Goal: Task Accomplishment & Management: Complete application form

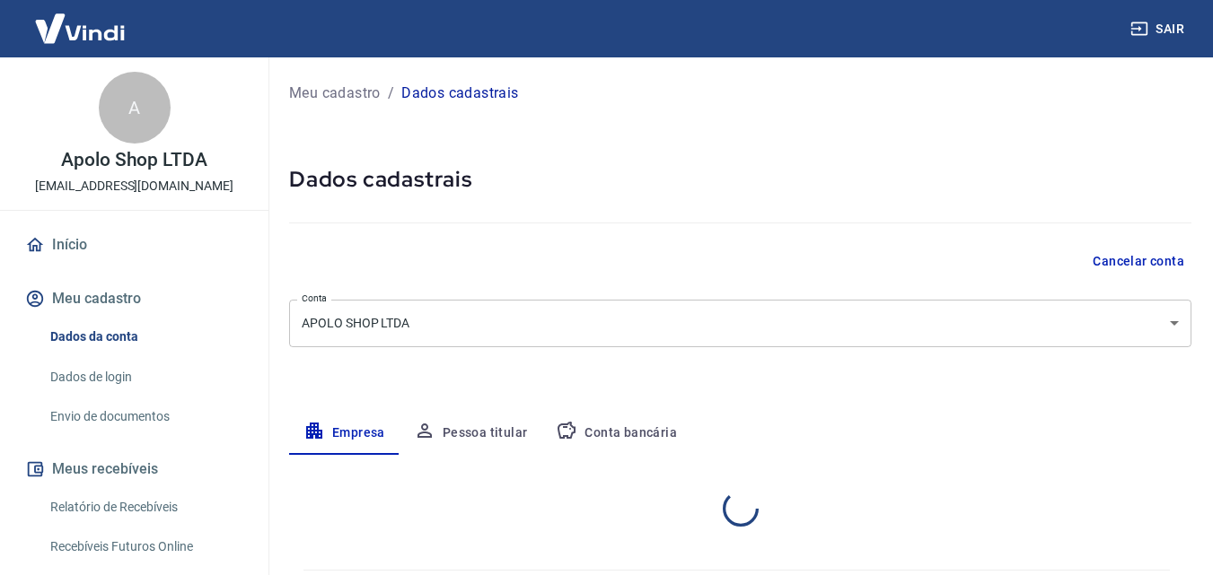
select select "SP"
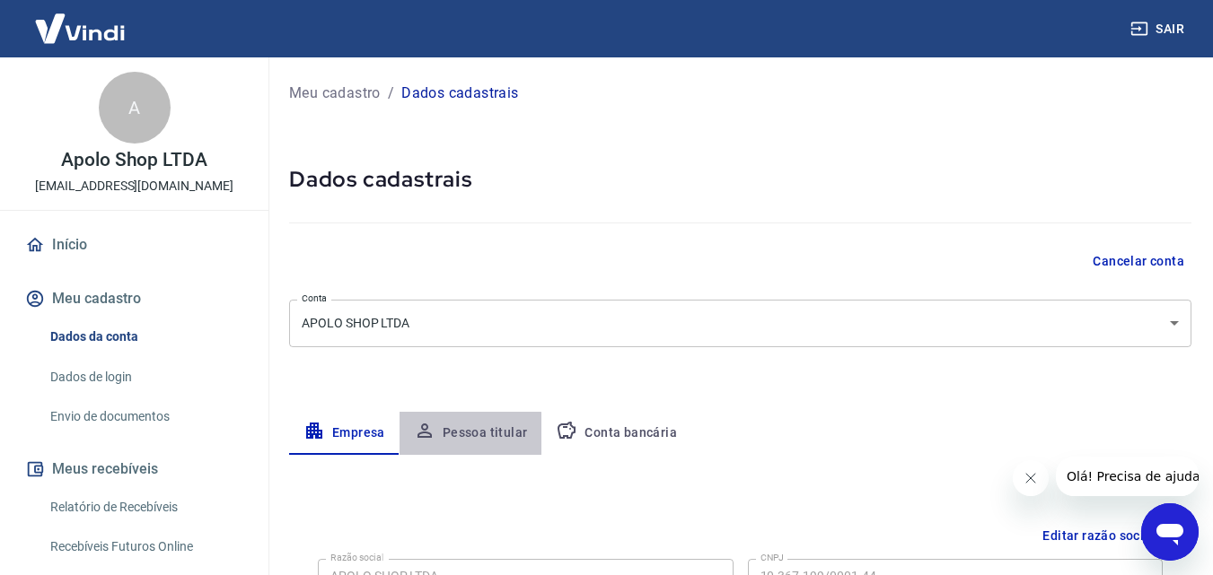
click at [437, 441] on button "Pessoa titular" at bounding box center [471, 433] width 143 height 43
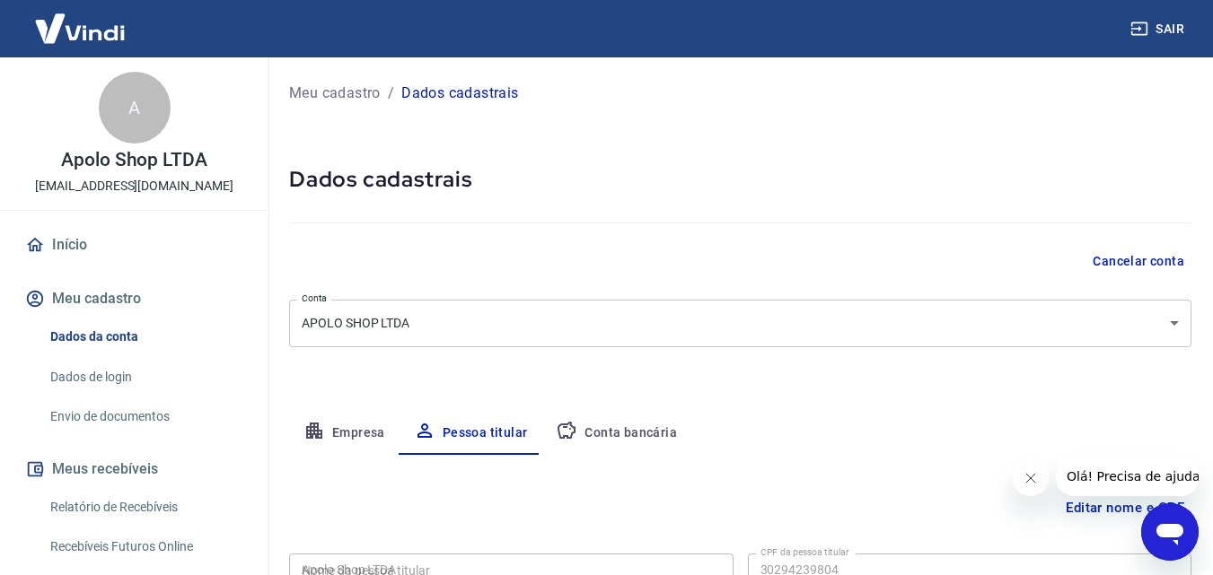
type input "302.942.398-04"
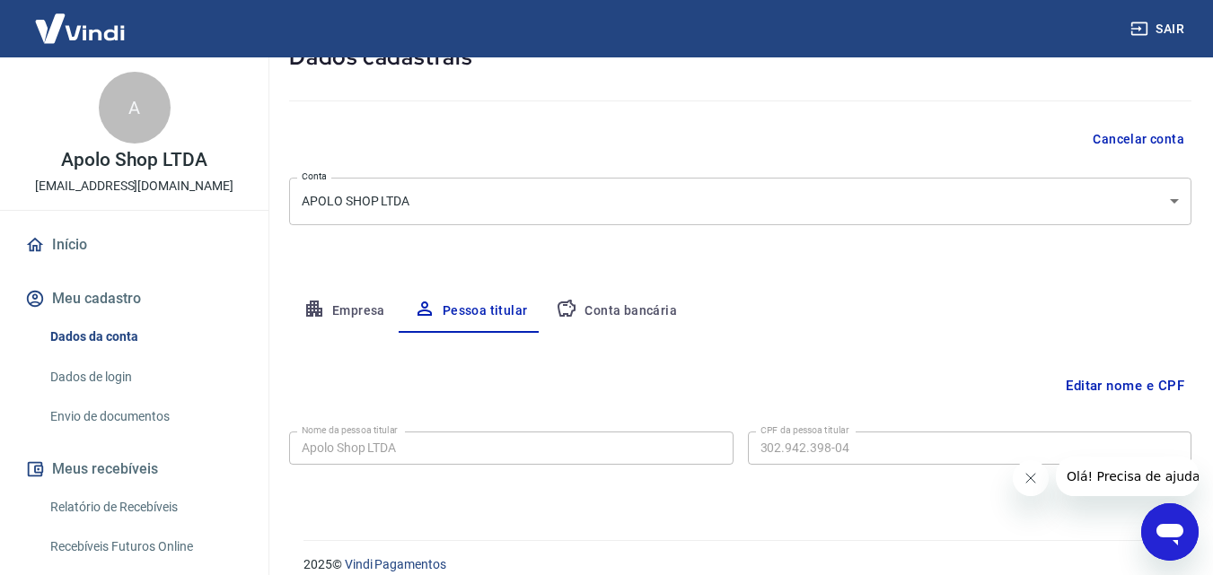
scroll to position [143, 0]
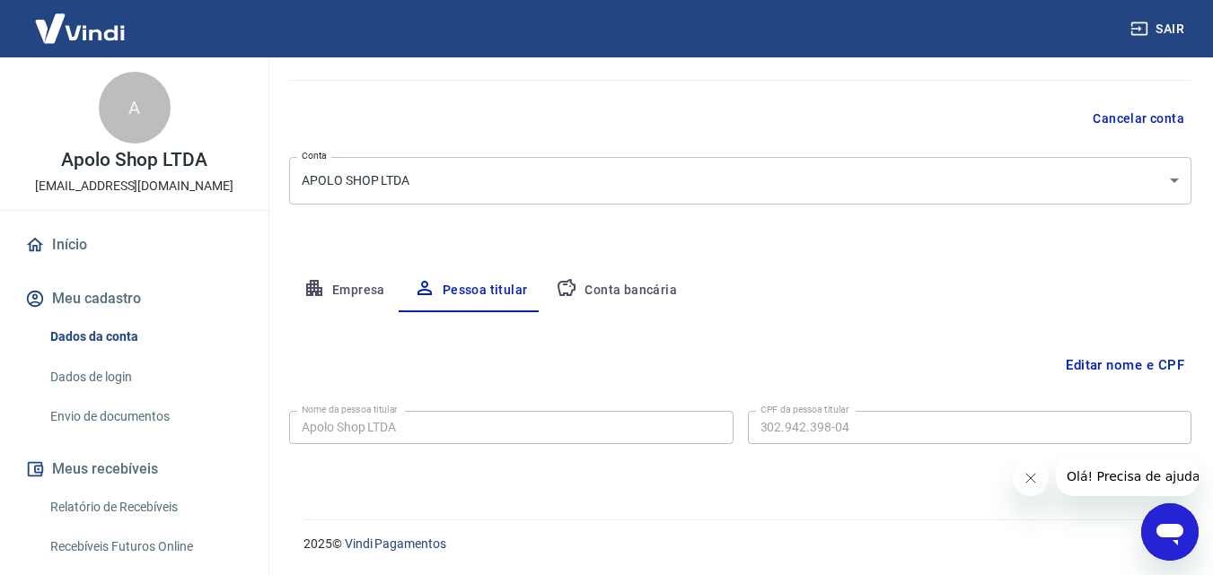
click at [1116, 366] on button "Editar nome e CPF" at bounding box center [1124, 365] width 133 height 34
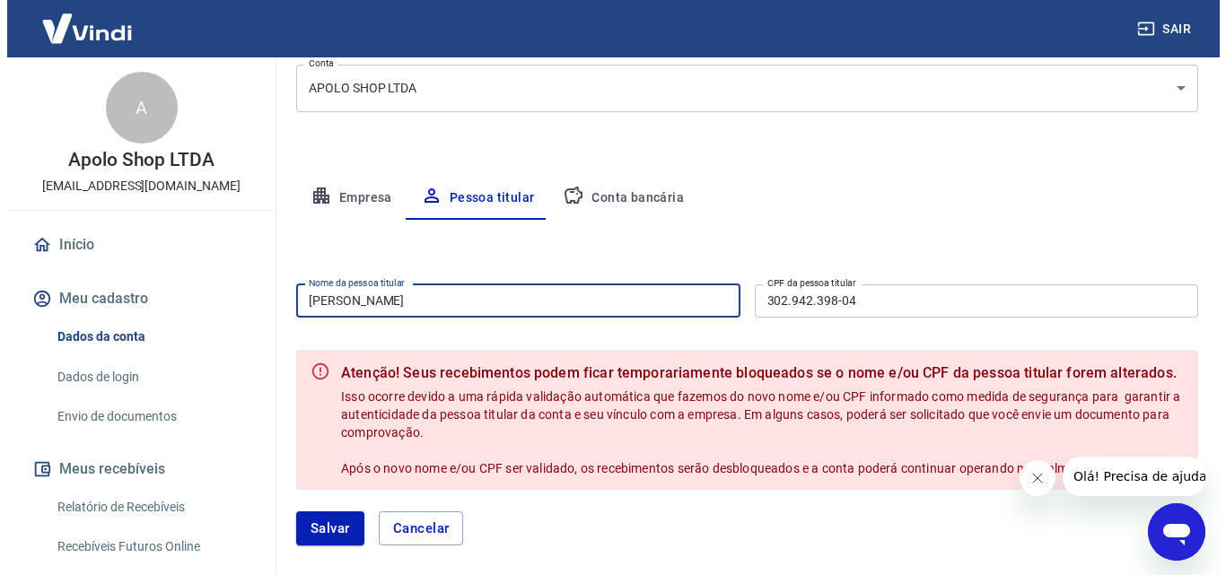
scroll to position [322, 0]
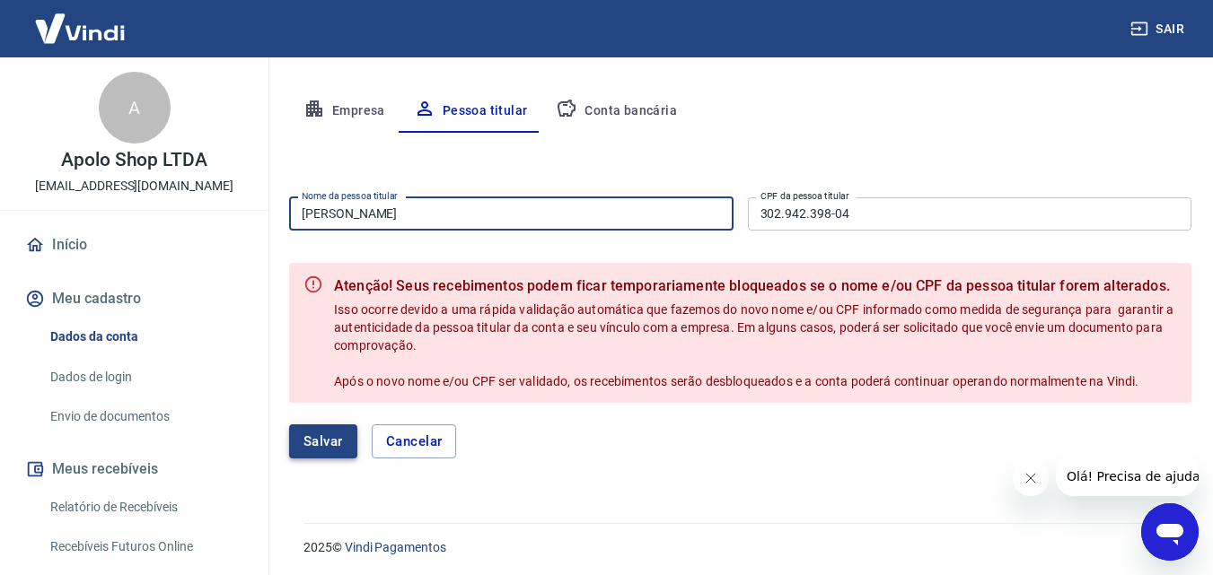
type input "[PERSON_NAME]"
click at [309, 450] on button "Salvar" at bounding box center [323, 442] width 68 height 34
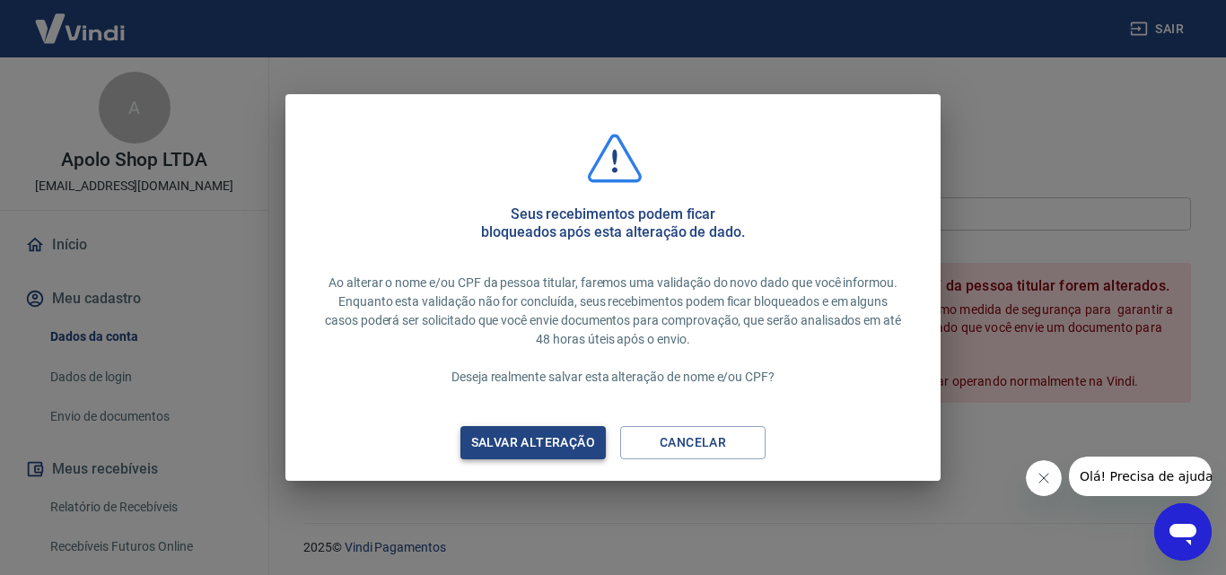
click at [562, 434] on div "Salvar alteração" at bounding box center [533, 443] width 167 height 22
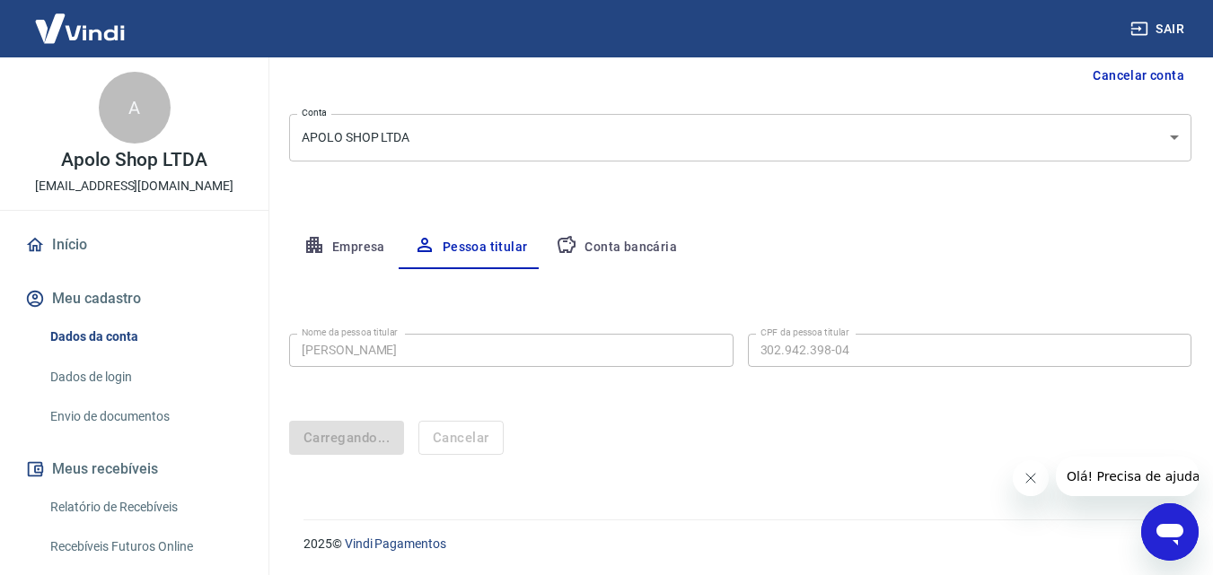
scroll to position [186, 0]
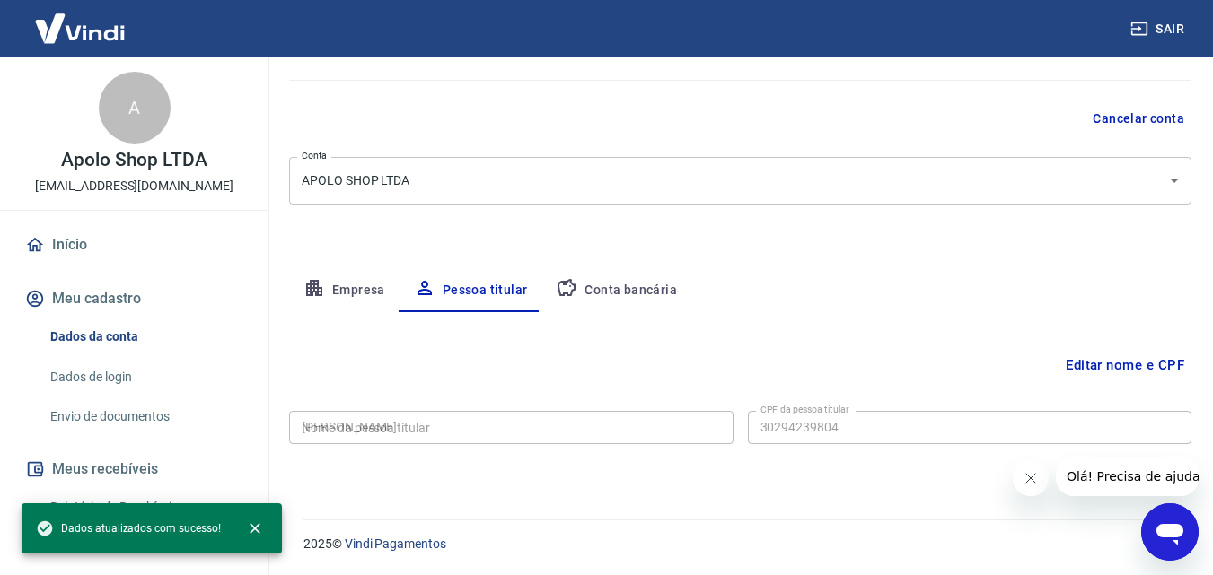
type input "302.942.398-04"
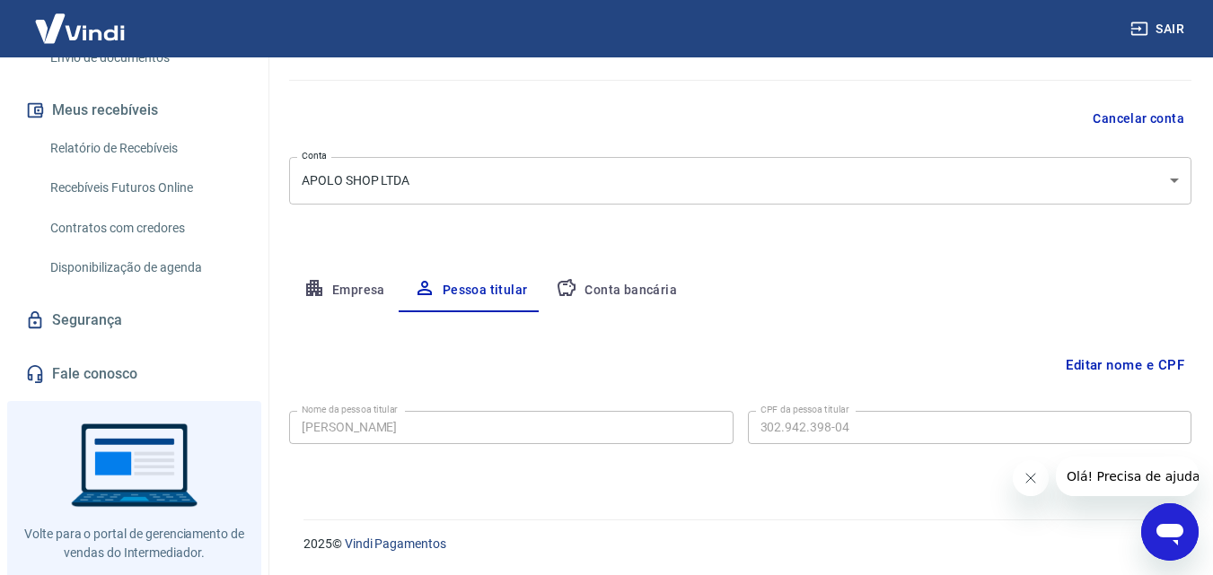
scroll to position [395, 0]
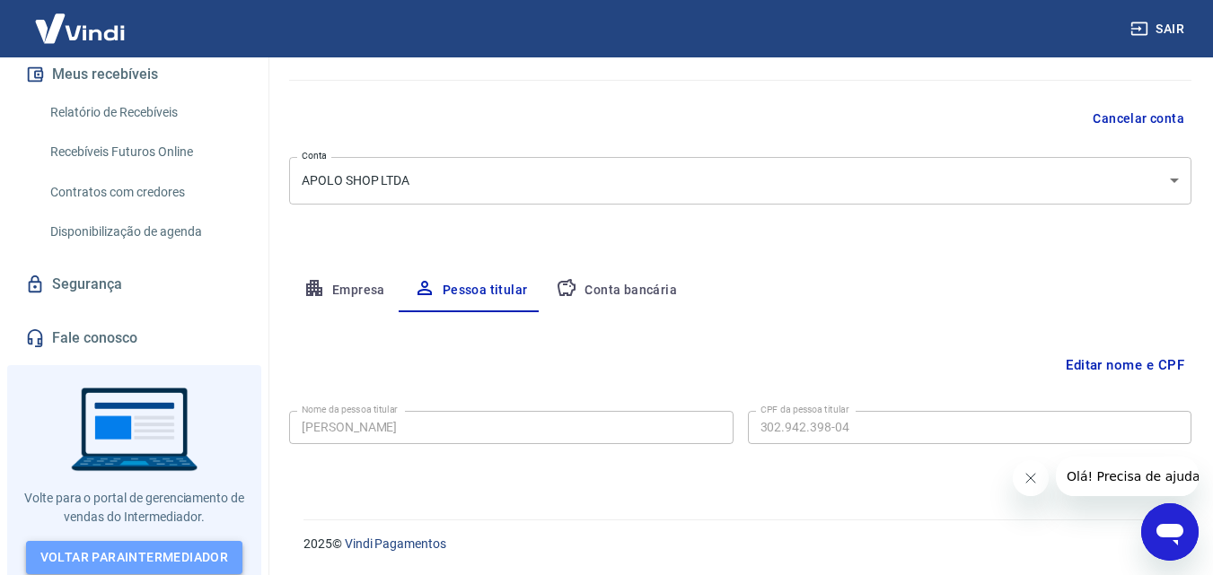
click at [147, 542] on link "Voltar para Intermediador" at bounding box center [134, 557] width 217 height 33
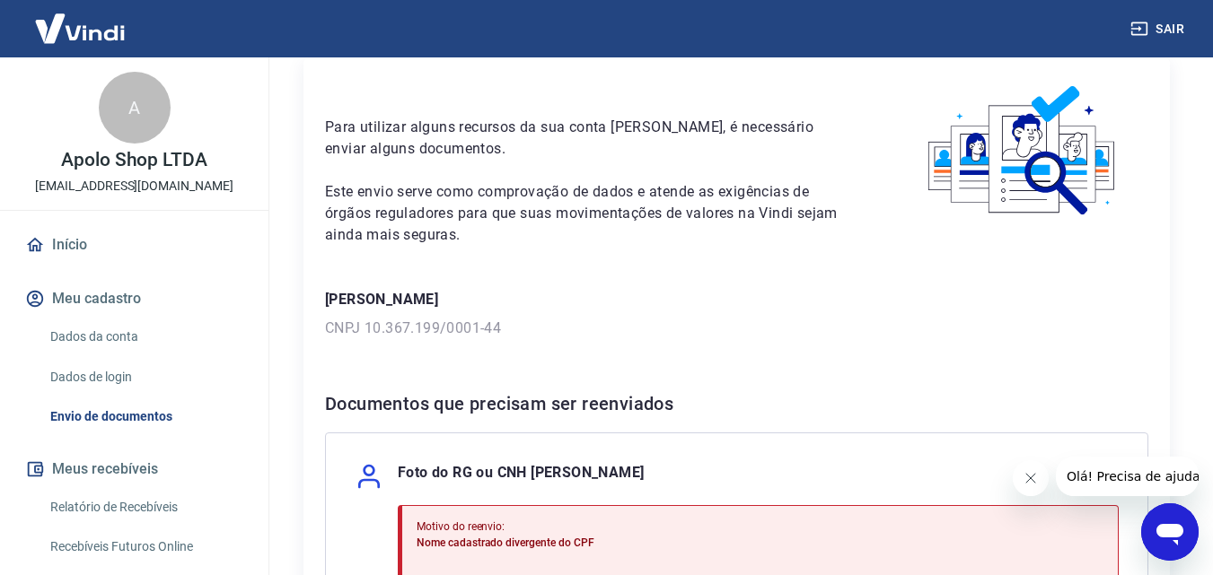
scroll to position [269, 0]
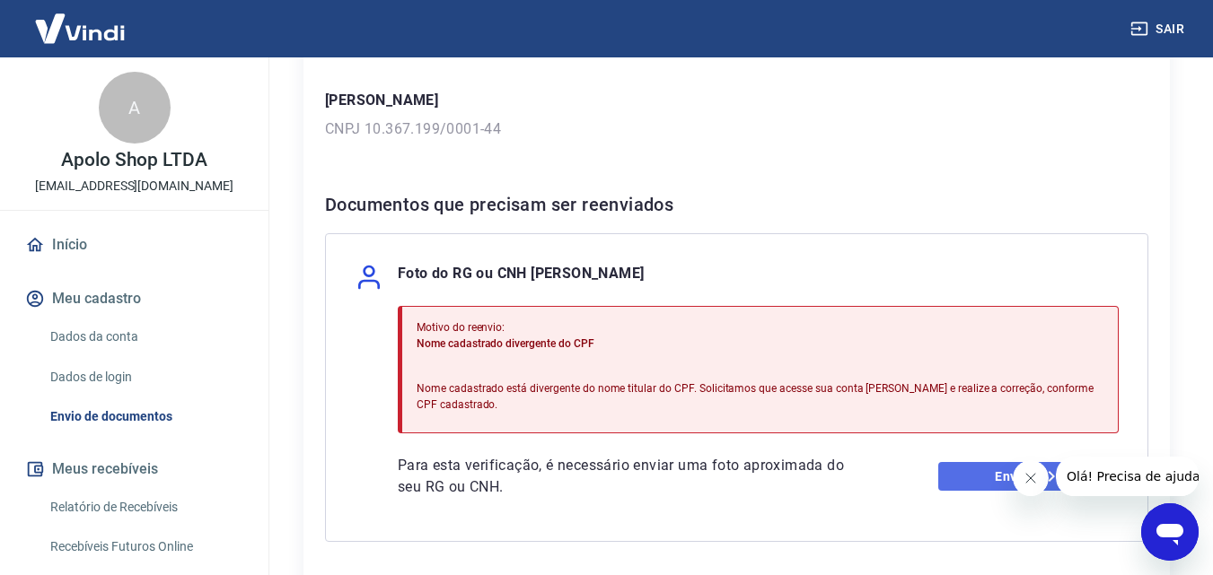
click at [989, 478] on link "Enviar" at bounding box center [1028, 476] width 180 height 29
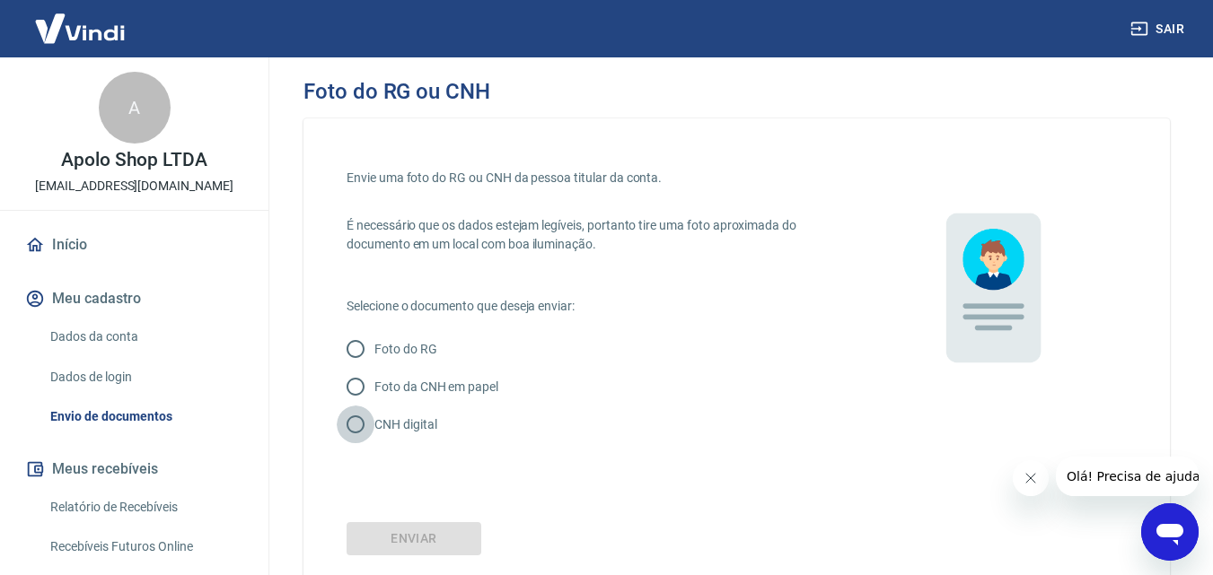
click at [356, 435] on input "CNH digital" at bounding box center [356, 425] width 38 height 38
radio input "true"
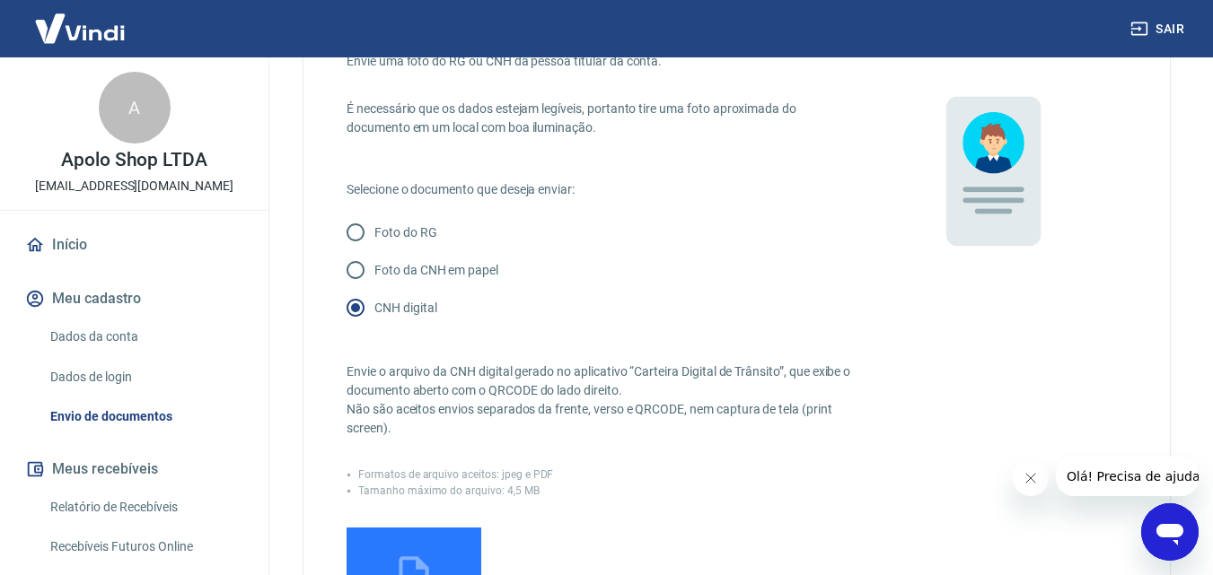
scroll to position [269, 0]
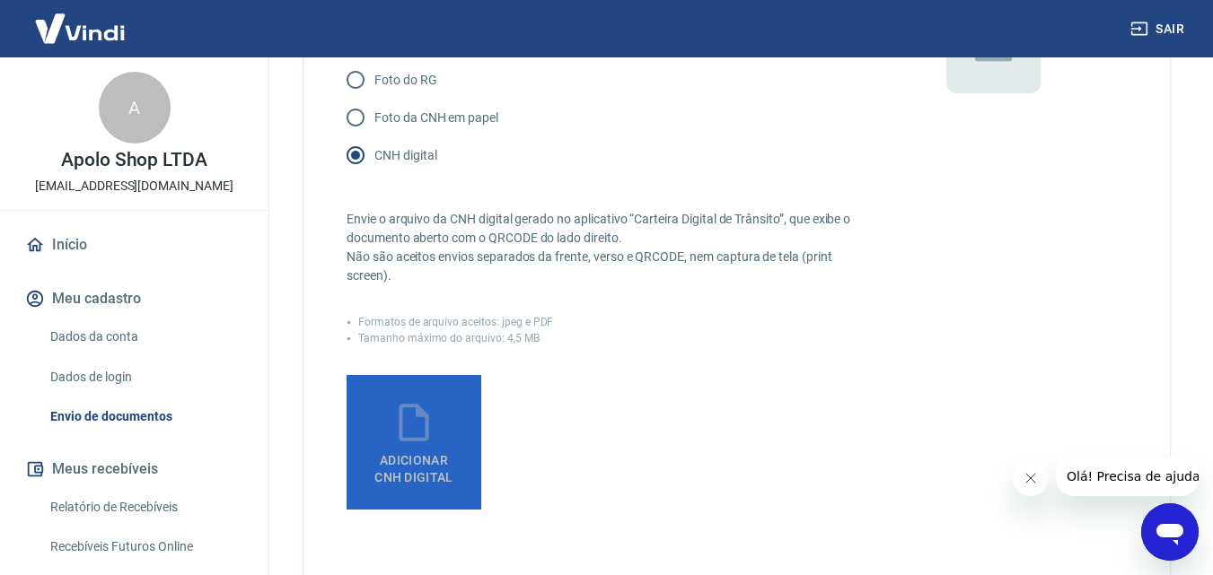
click at [418, 452] on span "Adicionar CNH Digital" at bounding box center [413, 465] width 93 height 40
click at [0, 0] on input "Adicionar CNH Digital" at bounding box center [0, 0] width 0 height 0
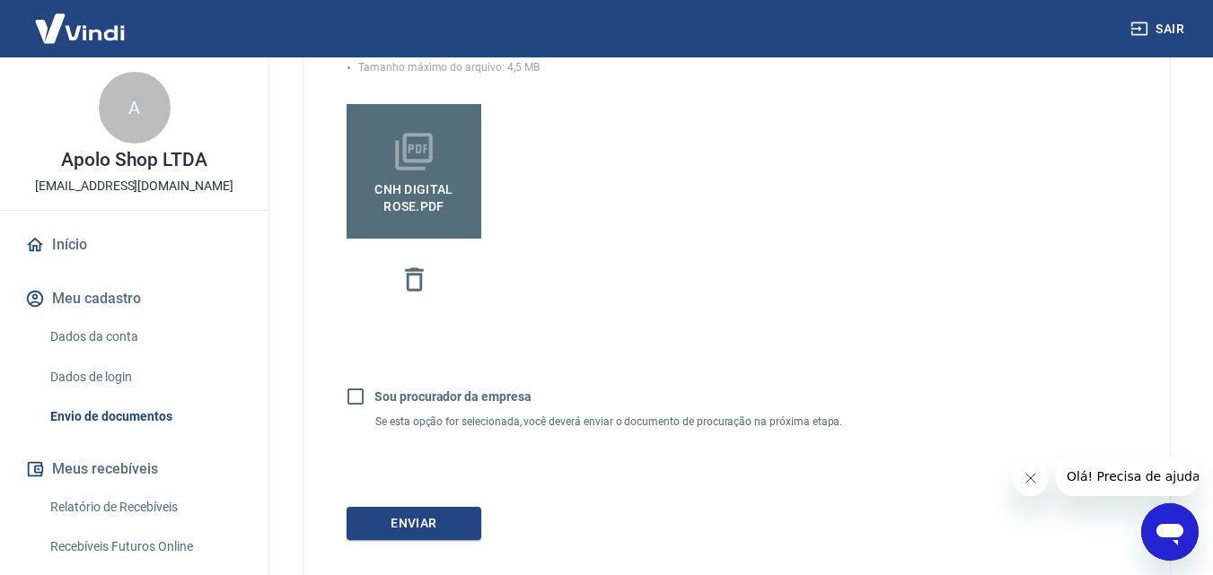
scroll to position [647, 0]
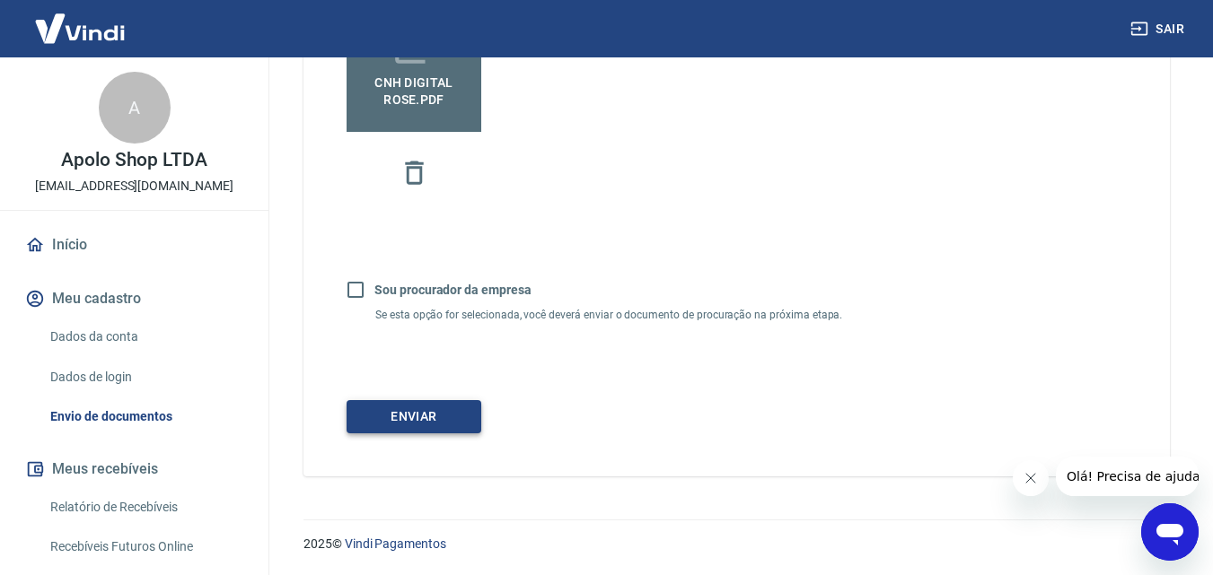
click at [480, 416] on button "Enviar" at bounding box center [414, 416] width 135 height 33
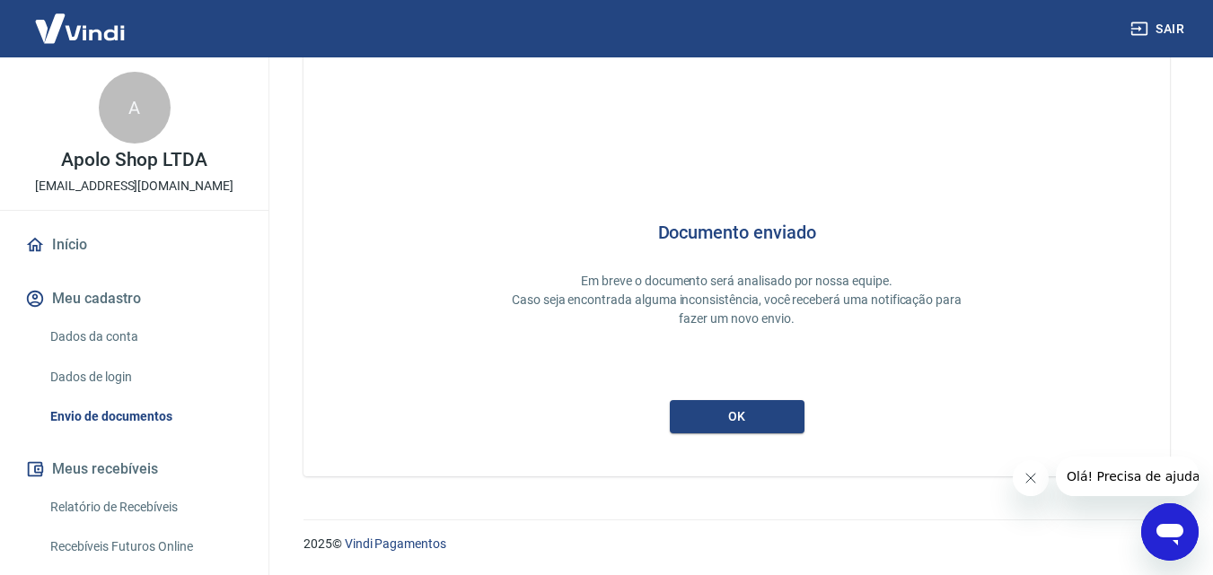
scroll to position [48, 0]
click at [723, 425] on button "ok" at bounding box center [737, 416] width 135 height 33
